Goal: Book appointment/travel/reservation

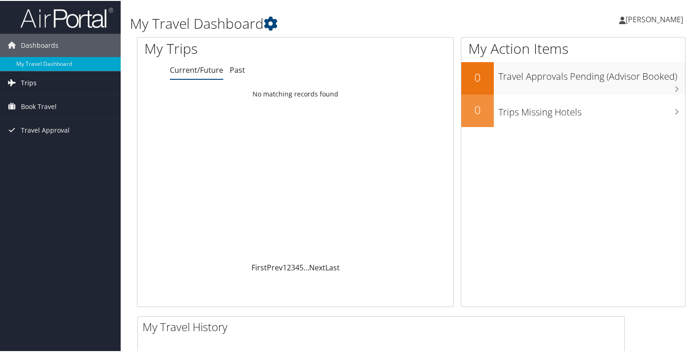
click at [56, 78] on link "Trips" at bounding box center [60, 82] width 121 height 23
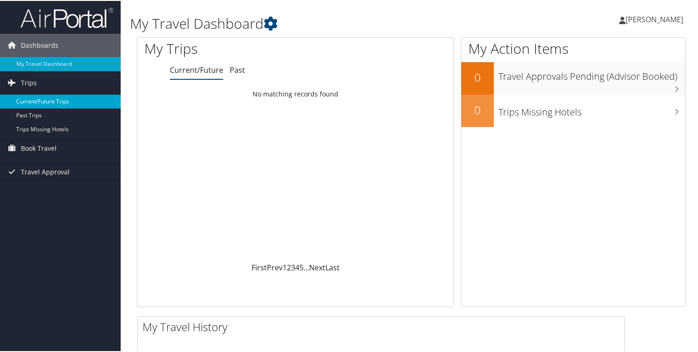
click at [54, 104] on link "Current/Future Trips" at bounding box center [60, 101] width 121 height 14
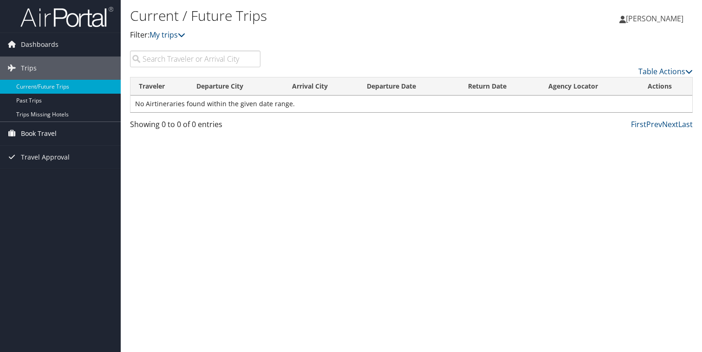
click at [69, 141] on link "Book Travel" at bounding box center [60, 133] width 121 height 23
click at [73, 129] on link "Book Travel" at bounding box center [60, 133] width 121 height 23
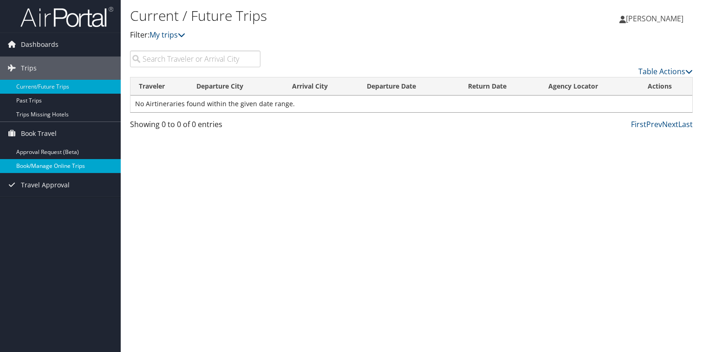
click at [69, 170] on link "Book/Manage Online Trips" at bounding box center [60, 166] width 121 height 14
click at [493, 42] on div "Current / Future Trips Filter: My trips" at bounding box center [317, 28] width 375 height 46
